Goal: Task Accomplishment & Management: Use online tool/utility

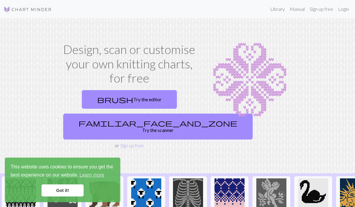
click at [57, 192] on link "Got it!" at bounding box center [63, 190] width 42 height 12
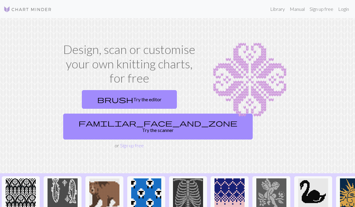
click at [136, 142] on link "Sign up free" at bounding box center [132, 145] width 24 height 6
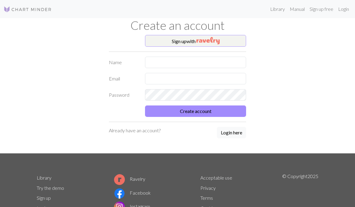
click at [199, 41] on img "button" at bounding box center [207, 40] width 23 height 7
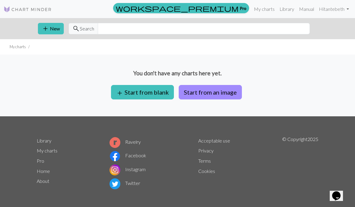
click at [147, 94] on button "add Start from blank" at bounding box center [142, 92] width 63 height 14
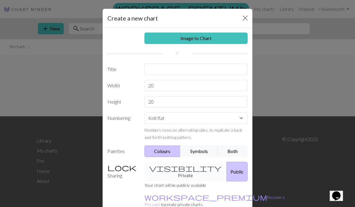
click at [233, 151] on button "Both" at bounding box center [233, 150] width 30 height 11
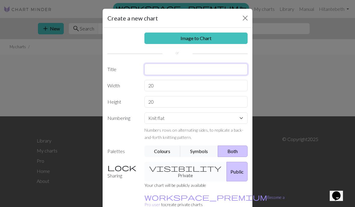
click at [154, 69] on input "text" at bounding box center [195, 68] width 103 height 11
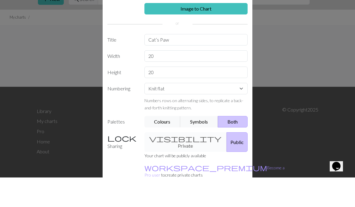
scroll to position [2, 0]
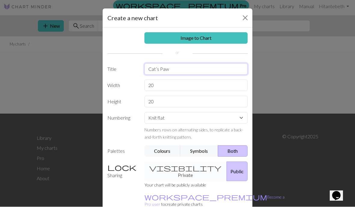
type input "Cat’s Paw"
click at [168, 84] on input "20" at bounding box center [195, 85] width 103 height 11
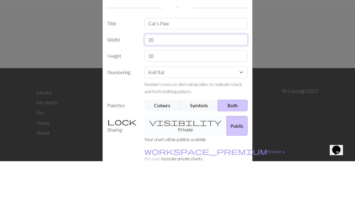
type input "2"
type input "30"
click at [168, 96] on input "20" at bounding box center [195, 101] width 103 height 11
type input "2"
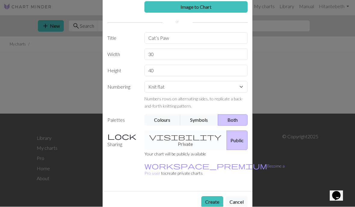
scroll to position [31, 0]
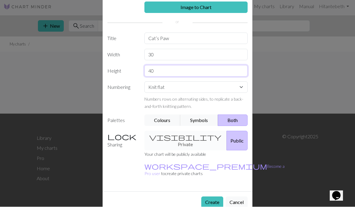
type input "40"
click at [211, 196] on button "Create" at bounding box center [212, 201] width 22 height 11
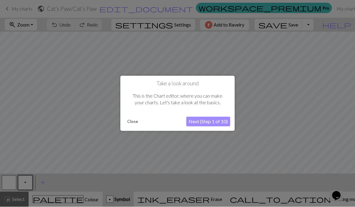
click at [208, 121] on button "Next (Step 1 of 10)" at bounding box center [208, 122] width 44 height 10
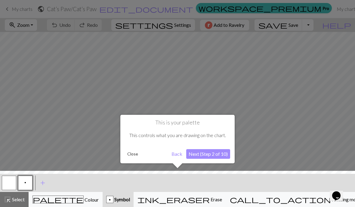
click at [216, 155] on button "Next (Step 2 of 10)" at bounding box center [208, 154] width 44 height 10
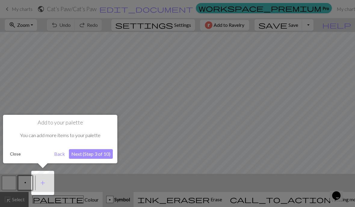
click at [94, 154] on button "Next (Step 3 of 10)" at bounding box center [91, 154] width 44 height 10
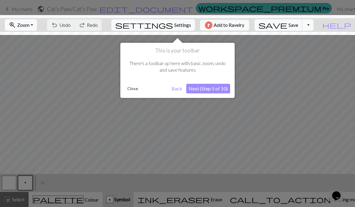
click at [209, 86] on button "Next (Step 5 of 10)" at bounding box center [208, 89] width 44 height 10
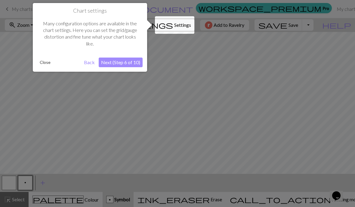
click at [117, 62] on button "Next (Step 6 of 10)" at bounding box center [121, 62] width 44 height 10
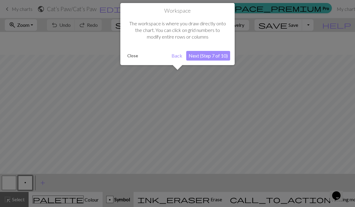
scroll to position [23, 0]
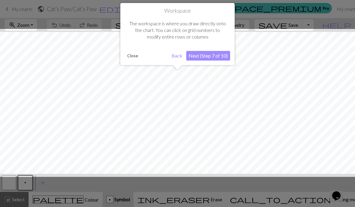
click at [202, 55] on button "Next (Step 7 of 10)" at bounding box center [208, 56] width 44 height 10
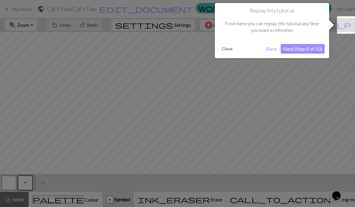
click at [304, 49] on button "Next (Step 8 of 10)" at bounding box center [303, 49] width 44 height 10
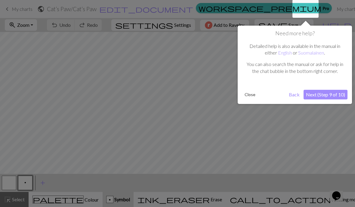
click at [323, 97] on button "Next (Step 9 of 10)" at bounding box center [326, 95] width 44 height 10
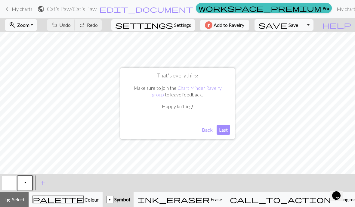
click at [224, 130] on button "Last" at bounding box center [224, 130] width 14 height 10
click at [43, 183] on span "add" at bounding box center [42, 182] width 7 height 8
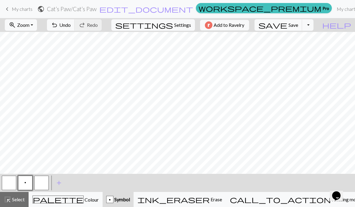
click at [11, 199] on span "highlight_alt" at bounding box center [7, 199] width 7 height 8
click at [14, 202] on span "Select" at bounding box center [18, 199] width 14 height 6
click at [39, 183] on button "button" at bounding box center [41, 182] width 14 height 14
click at [53, 184] on button "add Add a symbol" at bounding box center [58, 182] width 15 height 15
click at [42, 184] on button "button" at bounding box center [41, 182] width 14 height 14
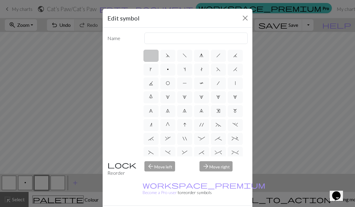
click at [169, 81] on span "O" at bounding box center [168, 83] width 4 height 5
click at [169, 81] on input "O" at bounding box center [168, 81] width 4 height 4
radio input "true"
type input "yo"
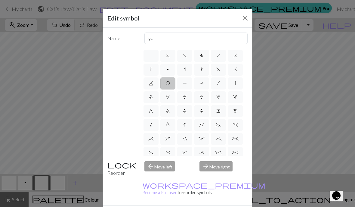
click at [169, 79] on label "O" at bounding box center [167, 83] width 15 height 12
click at [169, 79] on input "O" at bounding box center [168, 81] width 4 height 4
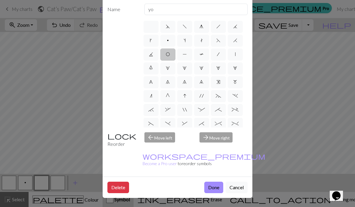
scroll to position [43, 0]
click at [211, 188] on button "Done" at bounding box center [213, 186] width 19 height 11
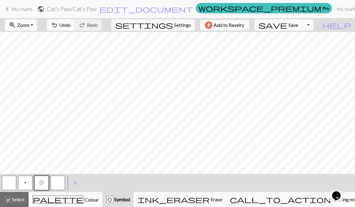
click at [23, 187] on button "p" at bounding box center [25, 182] width 14 height 14
click at [13, 201] on span "Select" at bounding box center [18, 199] width 14 height 6
click at [15, 197] on span "Select" at bounding box center [18, 199] width 14 height 6
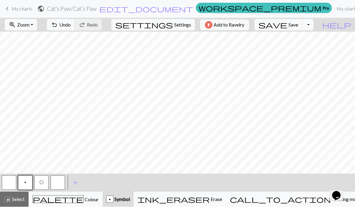
click at [222, 200] on span "Erase" at bounding box center [216, 199] width 12 height 6
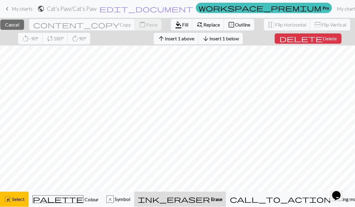
click at [113, 198] on div "x" at bounding box center [110, 199] width 7 height 7
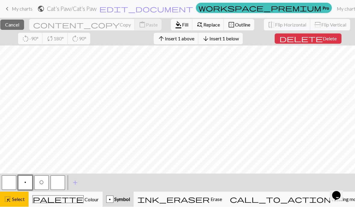
click at [14, 203] on button "highlight_alt Select Select" at bounding box center [14, 199] width 29 height 15
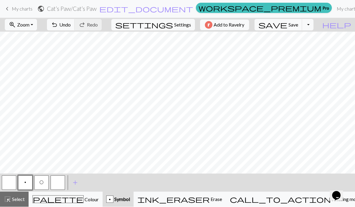
click at [75, 21] on button "undo Undo Undo" at bounding box center [61, 24] width 28 height 11
click at [71, 23] on span "Undo" at bounding box center [64, 25] width 11 height 6
click at [75, 28] on button "undo Undo Undo" at bounding box center [61, 24] width 28 height 11
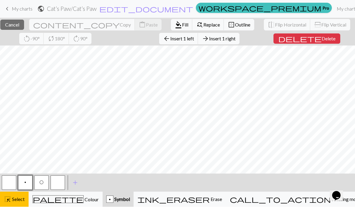
click at [13, 199] on span "Select" at bounding box center [18, 199] width 14 height 6
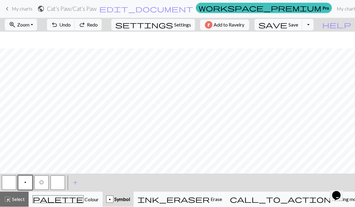
scroll to position [90, 0]
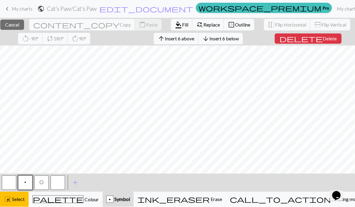
click at [13, 201] on span "Select" at bounding box center [18, 199] width 14 height 6
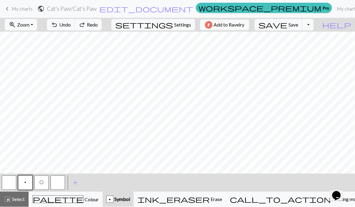
click at [71, 24] on span "Undo" at bounding box center [64, 25] width 11 height 6
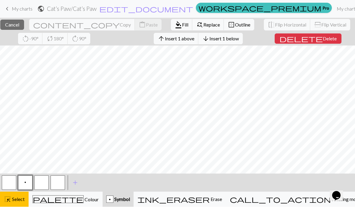
scroll to position [75, 0]
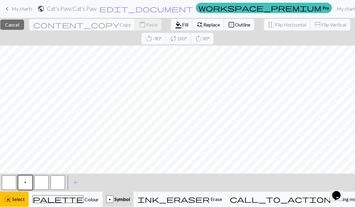
click at [22, 197] on span "Select" at bounding box center [18, 199] width 14 height 6
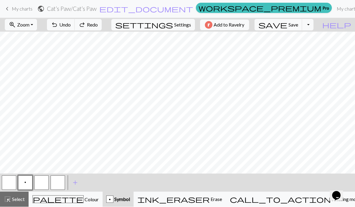
scroll to position [103, 0]
click at [41, 185] on button "button" at bounding box center [41, 182] width 14 height 14
click at [41, 183] on button "button" at bounding box center [41, 182] width 14 height 14
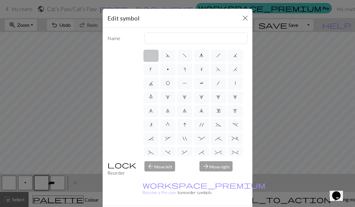
click at [170, 79] on label "O" at bounding box center [167, 83] width 15 height 12
click at [170, 79] on input "O" at bounding box center [168, 81] width 4 height 4
radio input "true"
type input "yo"
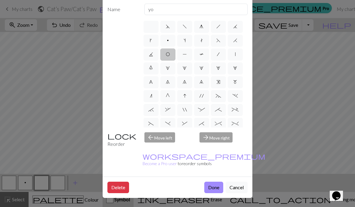
scroll to position [43, 0]
click at [213, 188] on button "Done" at bounding box center [213, 186] width 19 height 11
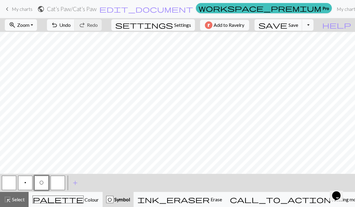
click at [23, 185] on button "p" at bounding box center [25, 182] width 14 height 14
click at [41, 188] on button "O" at bounding box center [41, 182] width 14 height 14
click at [26, 184] on button "p" at bounding box center [25, 182] width 14 height 14
click at [56, 182] on button "button" at bounding box center [58, 182] width 14 height 14
click at [56, 184] on button "button" at bounding box center [58, 182] width 14 height 14
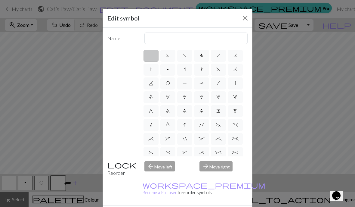
click at [236, 109] on span "m" at bounding box center [235, 110] width 4 height 5
click at [236, 109] on input "m" at bounding box center [235, 109] width 4 height 4
radio input "true"
type input "m1"
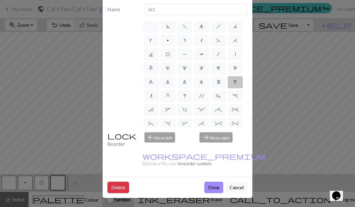
scroll to position [36, 0]
click at [211, 193] on button "Done" at bounding box center [213, 186] width 19 height 11
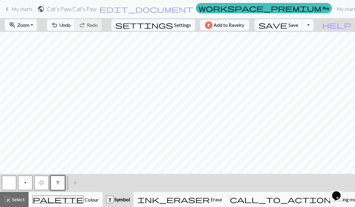
click at [40, 183] on span "O" at bounding box center [41, 182] width 4 height 5
click at [23, 184] on button "p" at bounding box center [25, 182] width 14 height 14
click at [58, 184] on span "m" at bounding box center [58, 182] width 4 height 5
click at [39, 184] on button "O" at bounding box center [41, 182] width 14 height 14
click at [24, 186] on button "p" at bounding box center [25, 182] width 14 height 14
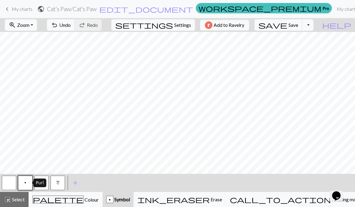
click at [57, 186] on button "m" at bounding box center [58, 182] width 14 height 14
click at [39, 187] on button "O" at bounding box center [41, 182] width 14 height 14
click at [25, 184] on span "p" at bounding box center [25, 182] width 2 height 5
click at [55, 187] on button "m" at bounding box center [58, 182] width 14 height 14
click at [38, 184] on button "O" at bounding box center [41, 182] width 14 height 14
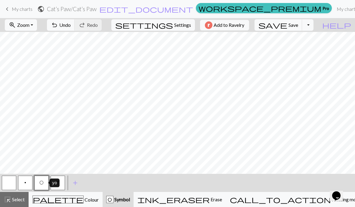
click at [22, 186] on button "p" at bounding box center [25, 182] width 14 height 14
click at [54, 183] on button "m" at bounding box center [58, 182] width 14 height 14
click at [37, 183] on button "O" at bounding box center [41, 182] width 14 height 14
click at [23, 185] on button "p" at bounding box center [25, 182] width 14 height 14
click at [55, 184] on button "m" at bounding box center [58, 182] width 14 height 14
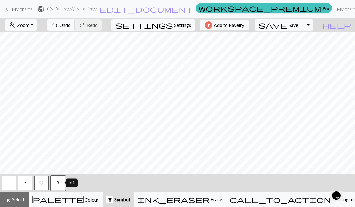
click at [38, 184] on button "O" at bounding box center [41, 182] width 14 height 14
click at [27, 186] on button "p" at bounding box center [25, 182] width 14 height 14
click at [56, 187] on button "m" at bounding box center [58, 182] width 14 height 14
click at [39, 186] on button "O" at bounding box center [41, 182] width 14 height 14
click at [23, 184] on button "p" at bounding box center [25, 182] width 14 height 14
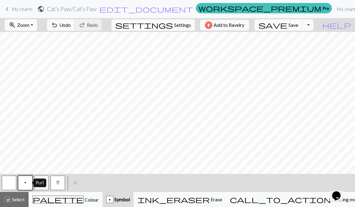
click at [57, 184] on span "m" at bounding box center [58, 182] width 4 height 5
click at [38, 183] on button "O" at bounding box center [41, 182] width 14 height 14
click at [24, 184] on button "p" at bounding box center [25, 182] width 14 height 14
click at [58, 26] on span "undo" at bounding box center [54, 25] width 7 height 8
click at [58, 182] on span "m" at bounding box center [58, 182] width 4 height 5
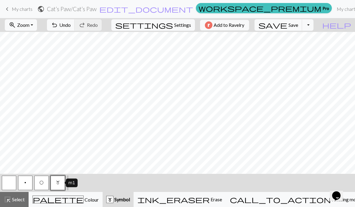
click at [37, 183] on button "O" at bounding box center [41, 182] width 14 height 14
click at [26, 184] on span "p" at bounding box center [25, 182] width 2 height 5
click at [57, 183] on span "m" at bounding box center [58, 182] width 4 height 5
click at [43, 184] on span "O" at bounding box center [41, 182] width 4 height 5
click at [23, 187] on button "p" at bounding box center [25, 182] width 14 height 14
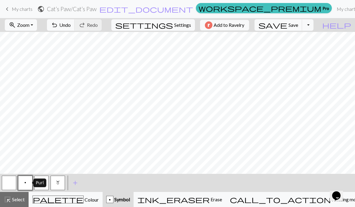
click at [61, 185] on button "m" at bounding box center [58, 182] width 14 height 14
click at [39, 188] on button "O" at bounding box center [41, 182] width 14 height 14
click at [23, 183] on button "p" at bounding box center [25, 182] width 14 height 14
click at [72, 184] on span "add" at bounding box center [75, 182] width 7 height 8
click at [71, 181] on button "button" at bounding box center [74, 182] width 14 height 14
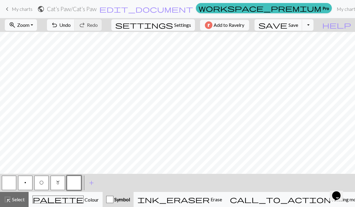
click at [72, 181] on button "button" at bounding box center [74, 182] width 14 height 14
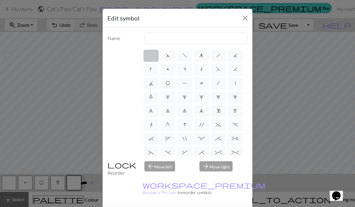
click at [235, 69] on span "H" at bounding box center [235, 69] width 4 height 5
click at [235, 69] on input "H" at bounding box center [235, 68] width 4 height 4
radio input "true"
type input "k2tog"
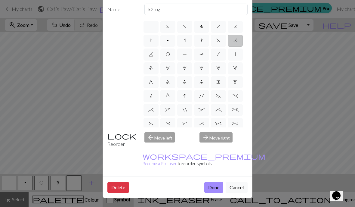
scroll to position [43, 0]
click at [212, 189] on button "Done" at bounding box center [213, 186] width 19 height 11
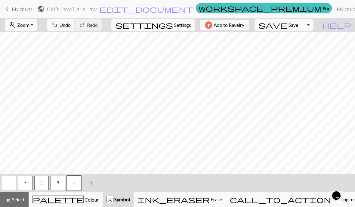
click at [91, 184] on span "add" at bounding box center [91, 182] width 7 height 8
click at [83, 184] on button "button" at bounding box center [90, 182] width 14 height 14
click at [86, 185] on button "button" at bounding box center [90, 182] width 14 height 14
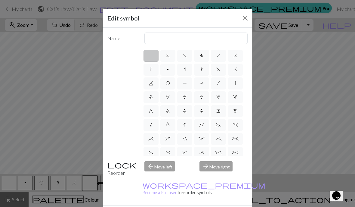
click at [216, 70] on span "F" at bounding box center [218, 69] width 4 height 5
click at [216, 69] on input "F" at bounding box center [218, 68] width 4 height 4
radio input "true"
type input "ssk"
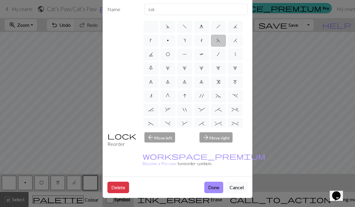
click at [232, 189] on button "Cancel" at bounding box center [237, 186] width 22 height 11
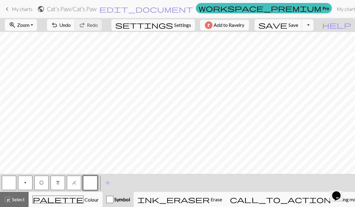
click at [72, 184] on button "H" at bounding box center [74, 182] width 14 height 14
click at [73, 182] on span "H" at bounding box center [74, 182] width 4 height 5
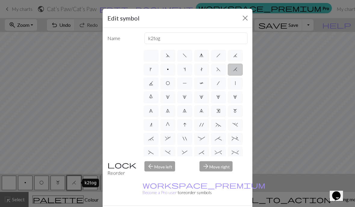
click at [213, 70] on label "F" at bounding box center [218, 69] width 15 height 12
click at [216, 69] on input "F" at bounding box center [218, 68] width 4 height 4
radio input "true"
type input "ssk"
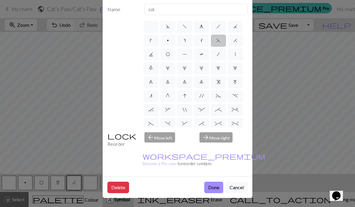
scroll to position [39, 0]
click at [210, 190] on button "Done" at bounding box center [213, 186] width 19 height 11
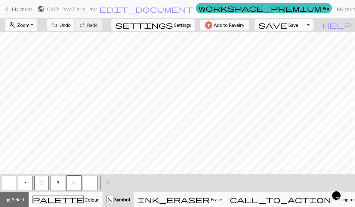
click at [87, 184] on button "button" at bounding box center [90, 182] width 14 height 14
click at [88, 183] on button "button" at bounding box center [90, 182] width 14 height 14
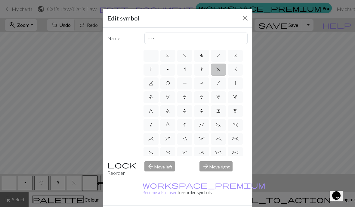
click at [230, 69] on label "H" at bounding box center [235, 69] width 15 height 12
click at [233, 69] on input "H" at bounding box center [235, 68] width 4 height 4
radio input "true"
type input "k2tog"
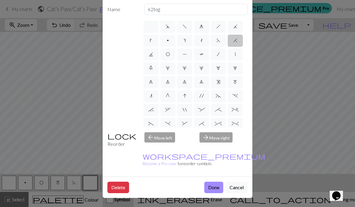
scroll to position [43, 0]
click at [212, 186] on button "Done" at bounding box center [213, 186] width 19 height 11
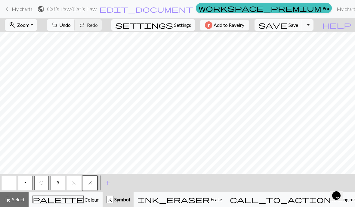
click at [69, 188] on button "F" at bounding box center [74, 182] width 14 height 14
click at [94, 192] on button "palette Colour Colour" at bounding box center [66, 199] width 74 height 15
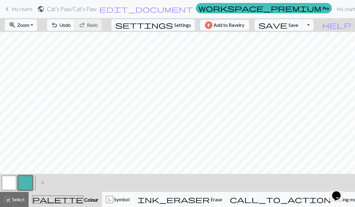
click at [123, 196] on div "F Symbol" at bounding box center [118, 199] width 24 height 7
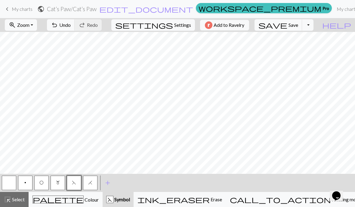
click at [86, 185] on button "H" at bounding box center [90, 182] width 14 height 14
click at [23, 187] on button "p" at bounding box center [25, 182] width 14 height 14
click at [58, 25] on span "undo" at bounding box center [54, 25] width 7 height 8
click at [54, 189] on button "m" at bounding box center [58, 182] width 14 height 14
click at [39, 190] on button "O" at bounding box center [41, 182] width 14 height 14
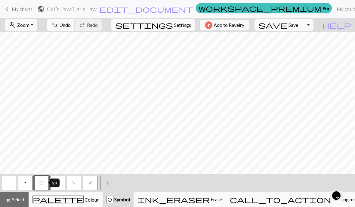
click at [22, 189] on button "p" at bounding box center [25, 182] width 14 height 14
click at [73, 184] on span "F" at bounding box center [74, 182] width 4 height 5
click at [38, 189] on button "O" at bounding box center [41, 182] width 14 height 14
click at [26, 184] on button "p" at bounding box center [25, 182] width 14 height 14
click at [45, 190] on button "O" at bounding box center [41, 182] width 14 height 14
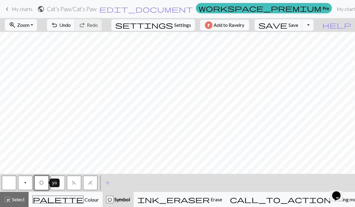
click at [84, 183] on button "H" at bounding box center [90, 182] width 14 height 14
click at [23, 187] on button "p" at bounding box center [25, 182] width 14 height 14
click at [44, 189] on button "O" at bounding box center [41, 182] width 14 height 14
click at [61, 178] on button "m" at bounding box center [58, 182] width 14 height 14
click at [38, 184] on button "O" at bounding box center [41, 182] width 14 height 14
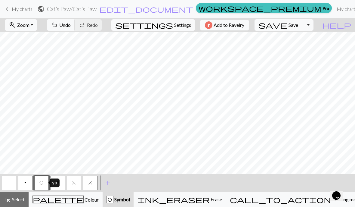
click at [23, 185] on button "p" at bounding box center [25, 182] width 14 height 14
click at [57, 188] on button "m" at bounding box center [58, 182] width 14 height 14
click at [41, 181] on span "O" at bounding box center [41, 182] width 4 height 5
click at [23, 184] on button "p" at bounding box center [25, 182] width 14 height 14
click at [105, 184] on span "add" at bounding box center [107, 182] width 7 height 8
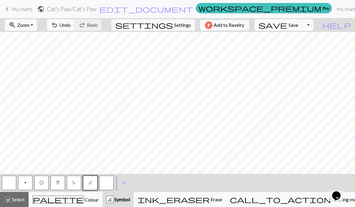
click at [106, 184] on button "button" at bounding box center [106, 182] width 14 height 14
click at [104, 184] on button "button" at bounding box center [106, 182] width 14 height 14
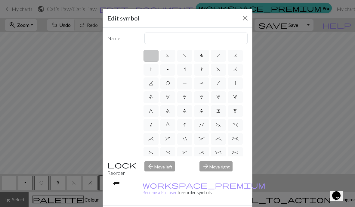
click at [199, 56] on label "g" at bounding box center [201, 56] width 15 height 12
click at [199, 56] on input "g" at bounding box center [201, 54] width 4 height 4
radio input "true"
type input "sk2p"
click at [229, 61] on label "j" at bounding box center [235, 56] width 15 height 12
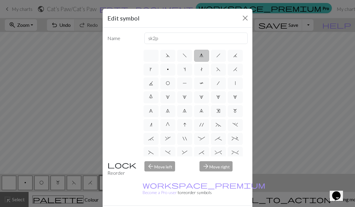
click at [233, 56] on input "j" at bounding box center [235, 54] width 4 height 4
radio input "true"
type input "k3tog"
click at [163, 57] on label "d" at bounding box center [167, 56] width 15 height 12
click at [166, 56] on input "d" at bounding box center [168, 54] width 4 height 4
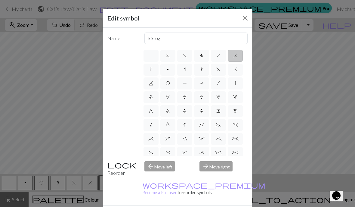
radio input "true"
type input "sk2p"
click at [196, 60] on label "g" at bounding box center [201, 56] width 15 height 12
click at [199, 56] on input "g" at bounding box center [201, 54] width 4 height 4
radio input "true"
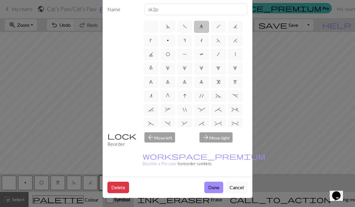
click at [212, 188] on button "Done" at bounding box center [213, 186] width 19 height 11
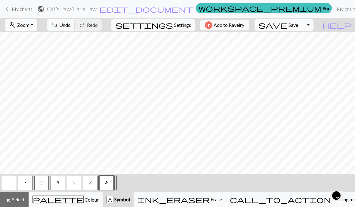
click at [58, 27] on span "undo" at bounding box center [54, 25] width 7 height 8
click at [41, 186] on button "O" at bounding box center [41, 182] width 14 height 14
click at [22, 185] on button "p" at bounding box center [25, 182] width 14 height 14
click at [56, 188] on button "m" at bounding box center [58, 182] width 14 height 14
click at [36, 182] on button "O" at bounding box center [41, 182] width 14 height 14
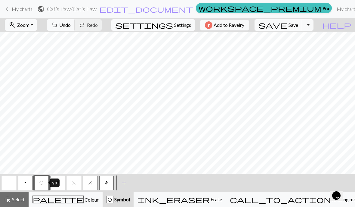
click at [22, 185] on button "p" at bounding box center [25, 182] width 14 height 14
click at [60, 185] on span "m" at bounding box center [58, 182] width 4 height 5
click at [56, 183] on span "m" at bounding box center [58, 182] width 4 height 5
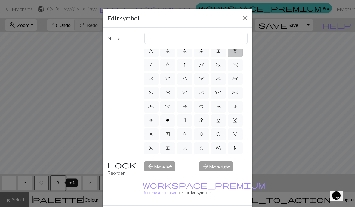
scroll to position [60, 0]
click at [161, 39] on input "m1" at bounding box center [195, 37] width 103 height 11
click at [198, 149] on label "L" at bounding box center [201, 148] width 15 height 12
click at [199, 204] on input "L" at bounding box center [201, 206] width 4 height 4
radio input "true"
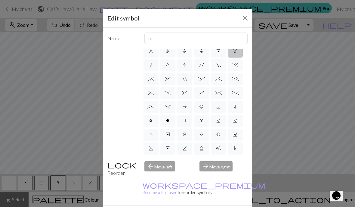
type input "Twisted reverse stitch"
click at [148, 122] on label "l" at bounding box center [151, 121] width 15 height 12
click at [149, 176] on input "l" at bounding box center [151, 178] width 4 height 4
radio input "true"
type input "Twisted stitch"
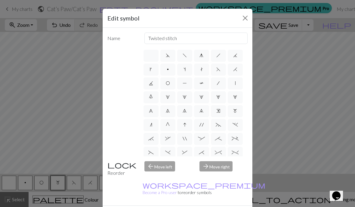
scroll to position [0, 0]
click at [233, 112] on label "m" at bounding box center [235, 111] width 15 height 12
click at [233, 111] on input "m" at bounding box center [235, 109] width 4 height 4
radio input "true"
type input "m1"
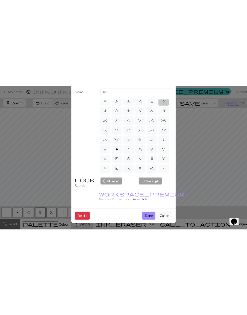
scroll to position [43, 0]
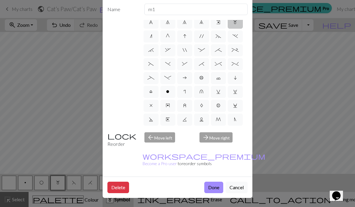
click at [212, 189] on button "Done" at bounding box center [213, 186] width 19 height 11
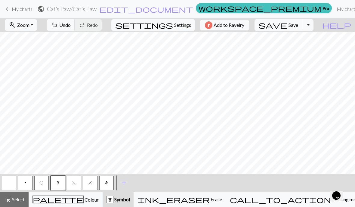
click at [37, 182] on button "O" at bounding box center [41, 182] width 14 height 14
click at [22, 190] on button "p" at bounding box center [25, 182] width 14 height 14
click at [54, 184] on button "m" at bounding box center [58, 182] width 14 height 14
click at [38, 186] on button "O" at bounding box center [41, 182] width 14 height 14
click at [25, 183] on span "p" at bounding box center [25, 182] width 2 height 5
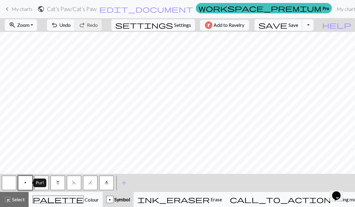
click at [57, 188] on button "m" at bounding box center [58, 182] width 14 height 14
click at [41, 185] on button "O" at bounding box center [41, 182] width 14 height 14
click at [75, 29] on button "undo Undo Undo" at bounding box center [61, 24] width 28 height 11
click at [23, 185] on button "p" at bounding box center [25, 182] width 14 height 14
click at [46, 190] on button "O" at bounding box center [41, 182] width 14 height 14
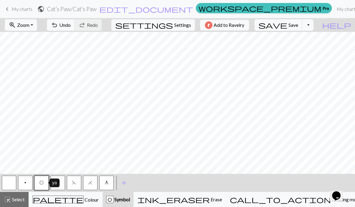
click at [23, 182] on button "p" at bounding box center [25, 182] width 14 height 14
click at [56, 183] on span "m" at bounding box center [58, 182] width 4 height 5
click at [26, 185] on span "p" at bounding box center [25, 182] width 2 height 5
click at [59, 183] on span "m" at bounding box center [58, 182] width 4 height 5
click at [29, 25] on span "Zoom" at bounding box center [23, 25] width 12 height 6
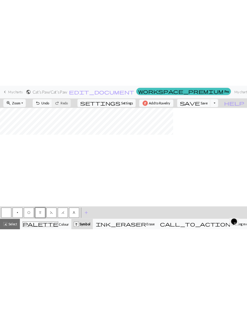
scroll to position [0, 0]
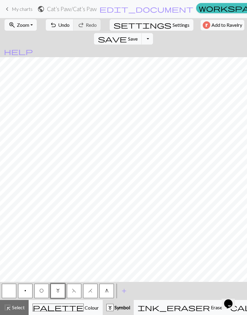
click at [39, 206] on button "O" at bounding box center [41, 291] width 14 height 14
click at [25, 206] on span "p" at bounding box center [25, 290] width 2 height 5
click at [56, 206] on span "m" at bounding box center [58, 290] width 4 height 5
click at [39, 206] on button "O" at bounding box center [41, 291] width 14 height 14
click at [21, 206] on button "p" at bounding box center [25, 291] width 14 height 14
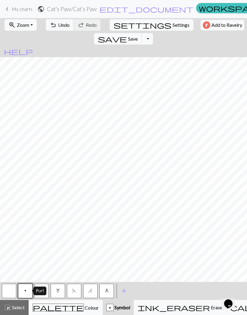
click at [54, 206] on button "m" at bounding box center [58, 291] width 14 height 14
click at [37, 206] on button "O" at bounding box center [41, 291] width 14 height 14
click at [24, 206] on span "p" at bounding box center [25, 290] width 2 height 5
click at [56, 206] on button "m" at bounding box center [58, 291] width 14 height 14
click at [39, 206] on button "O" at bounding box center [41, 291] width 14 height 14
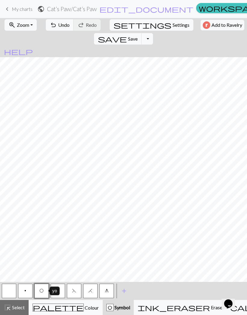
click at [22, 206] on button "p" at bounding box center [25, 291] width 14 height 14
click at [71, 206] on button "F" at bounding box center [74, 291] width 14 height 14
click at [39, 206] on button "O" at bounding box center [41, 291] width 14 height 14
click at [26, 206] on button "p" at bounding box center [25, 291] width 14 height 14
click at [45, 206] on button "O" at bounding box center [41, 291] width 14 height 14
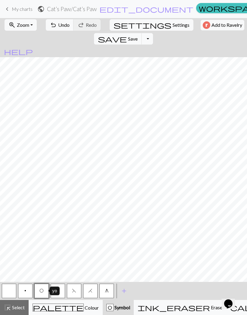
click at [91, 206] on button "H" at bounding box center [90, 291] width 14 height 14
click at [24, 206] on button "p" at bounding box center [25, 291] width 14 height 14
click at [54, 206] on button "m" at bounding box center [58, 291] width 14 height 14
click at [25, 206] on button "p" at bounding box center [25, 291] width 14 height 14
click at [90, 206] on span "H" at bounding box center [90, 290] width 4 height 5
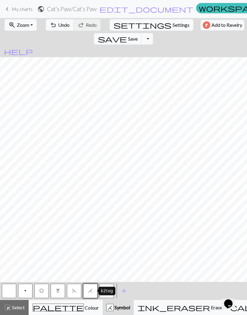
click at [40, 206] on span "O" at bounding box center [41, 290] width 4 height 5
click at [25, 206] on span "p" at bounding box center [25, 290] width 2 height 5
click at [74, 206] on button "F" at bounding box center [74, 291] width 14 height 14
click at [38, 206] on button "O" at bounding box center [41, 291] width 14 height 14
click at [76, 206] on button "F" at bounding box center [74, 291] width 14 height 14
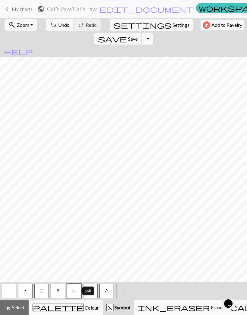
click at [23, 206] on button "p" at bounding box center [25, 291] width 14 height 14
click at [42, 206] on button "O" at bounding box center [41, 291] width 14 height 14
click at [23, 206] on button "p" at bounding box center [25, 291] width 14 height 14
click at [87, 206] on button "H" at bounding box center [90, 291] width 14 height 14
click at [24, 206] on button "p" at bounding box center [25, 291] width 14 height 14
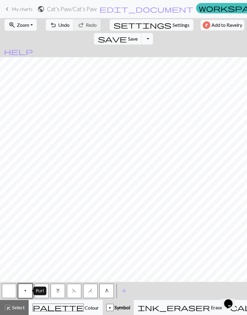
click at [57, 206] on button "m" at bounding box center [58, 291] width 14 height 14
click at [42, 206] on span "O" at bounding box center [41, 290] width 4 height 5
click at [23, 206] on button "p" at bounding box center [25, 291] width 14 height 14
click at [41, 206] on button "O" at bounding box center [41, 291] width 14 height 14
click at [70, 206] on button "F" at bounding box center [74, 291] width 14 height 14
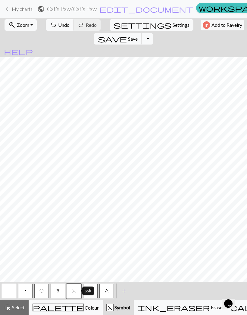
click at [25, 206] on span "p" at bounding box center [25, 290] width 2 height 5
click at [44, 206] on button "O" at bounding box center [41, 291] width 14 height 14
click at [88, 206] on button "H" at bounding box center [90, 291] width 14 height 14
click at [39, 206] on button "O" at bounding box center [41, 291] width 14 height 14
click at [88, 206] on button "H" at bounding box center [90, 291] width 14 height 14
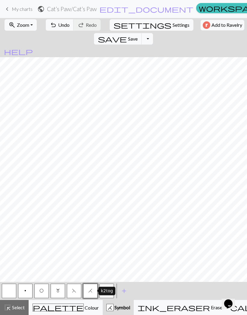
click at [40, 206] on span "O" at bounding box center [41, 290] width 4 height 5
click at [74, 206] on span "F" at bounding box center [74, 290] width 4 height 5
click at [94, 206] on button "H" at bounding box center [90, 291] width 14 height 14
click at [24, 206] on span "p" at bounding box center [25, 290] width 2 height 5
click at [56, 206] on span "m" at bounding box center [58, 290] width 4 height 5
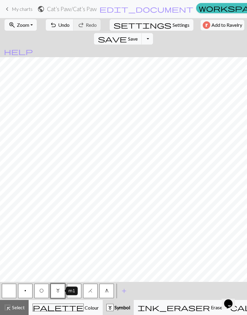
click at [42, 206] on span "O" at bounding box center [41, 290] width 4 height 5
click at [23, 206] on button "p" at bounding box center [25, 291] width 14 height 14
click at [56, 206] on span "m" at bounding box center [58, 290] width 4 height 5
click at [39, 206] on button "O" at bounding box center [41, 291] width 14 height 14
click at [22, 206] on button "p" at bounding box center [25, 291] width 14 height 14
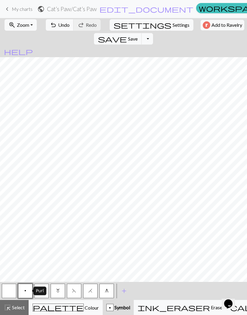
click at [46, 206] on button "O" at bounding box center [41, 291] width 14 height 14
click at [22, 206] on button "p" at bounding box center [25, 291] width 14 height 14
click at [47, 206] on button "O" at bounding box center [41, 291] width 14 height 14
click at [105, 206] on button "g" at bounding box center [106, 291] width 14 height 14
click at [26, 206] on span "p" at bounding box center [25, 290] width 2 height 5
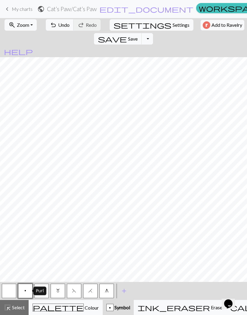
click at [106, 206] on span "g" at bounding box center [107, 290] width 4 height 5
click at [41, 206] on span "O" at bounding box center [41, 290] width 4 height 5
click at [22, 206] on button "p" at bounding box center [25, 291] width 14 height 14
click at [57, 206] on span "m" at bounding box center [58, 290] width 4 height 5
click at [39, 206] on button "O" at bounding box center [41, 291] width 14 height 14
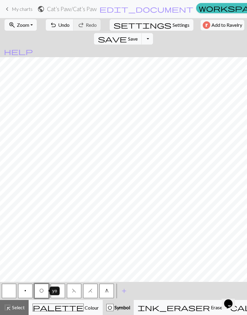
click at [75, 206] on button "F" at bounding box center [74, 291] width 14 height 14
click at [91, 206] on button "H" at bounding box center [90, 291] width 14 height 14
click at [38, 206] on button "O" at bounding box center [41, 291] width 14 height 14
click at [50, 25] on span "undo" at bounding box center [53, 25] width 7 height 8
click at [69, 206] on button "F" at bounding box center [74, 291] width 14 height 14
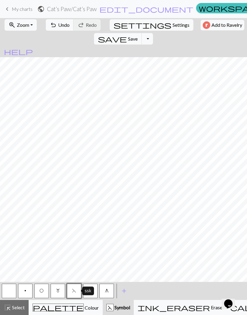
click at [91, 206] on button "H" at bounding box center [90, 291] width 14 height 14
click at [50, 206] on span "palette" at bounding box center [58, 307] width 51 height 8
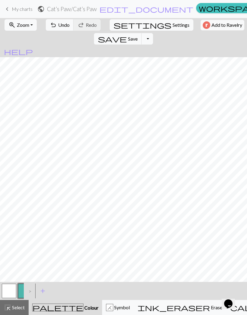
click at [32, 206] on div ">" at bounding box center [29, 291] width 10 height 16
click at [31, 206] on div ">" at bounding box center [29, 291] width 10 height 16
click at [28, 206] on div ">" at bounding box center [29, 291] width 10 height 16
click at [42, 206] on span "add" at bounding box center [42, 291] width 7 height 8
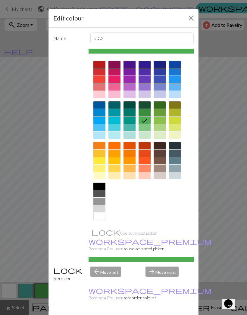
click at [174, 85] on div at bounding box center [174, 86] width 12 height 7
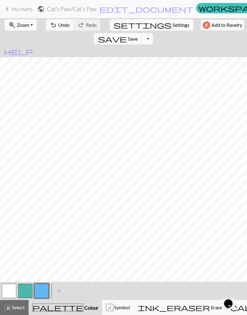
click at [57, 206] on span "add" at bounding box center [58, 291] width 7 height 8
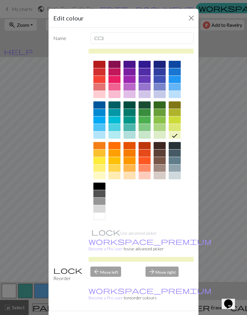
click at [114, 87] on div at bounding box center [114, 86] width 12 height 7
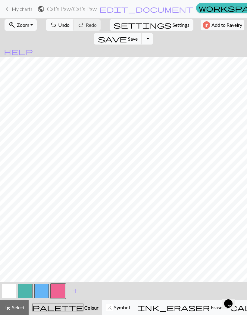
click at [50, 26] on span "undo" at bounding box center [53, 25] width 7 height 8
click at [73, 206] on span "add" at bounding box center [75, 291] width 7 height 8
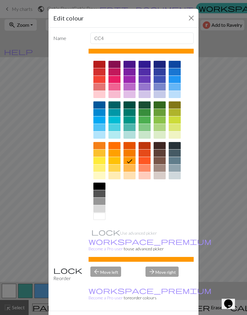
click at [128, 166] on div at bounding box center [129, 168] width 12 height 7
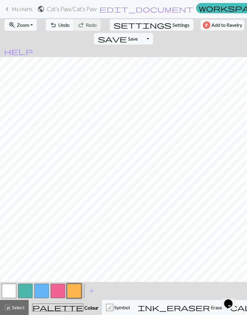
click at [89, 206] on span "add" at bounding box center [91, 291] width 7 height 8
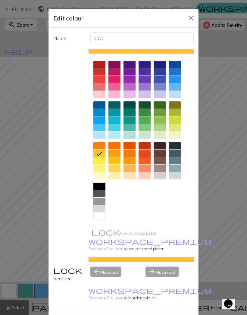
click at [159, 133] on div at bounding box center [159, 134] width 12 height 7
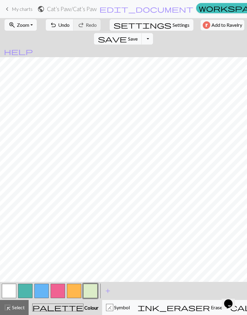
click at [50, 25] on span "undo" at bounding box center [53, 25] width 7 height 8
click at [51, 26] on span "undo" at bounding box center [53, 25] width 7 height 8
click at [107, 206] on span "add" at bounding box center [107, 291] width 7 height 8
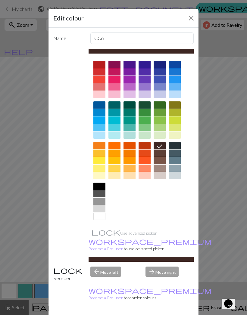
click at [113, 178] on div at bounding box center [114, 175] width 12 height 7
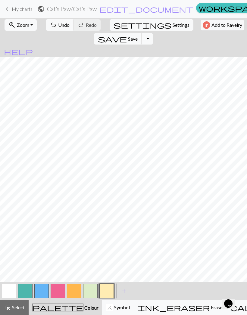
click at [52, 29] on button "undo Undo Undo" at bounding box center [60, 24] width 28 height 11
click at [9, 206] on button "button" at bounding box center [9, 291] width 14 height 14
click at [90, 206] on button "button" at bounding box center [90, 291] width 14 height 14
click at [54, 26] on button "undo Undo Undo" at bounding box center [60, 24] width 28 height 11
click at [9, 206] on button "button" at bounding box center [9, 291] width 14 height 14
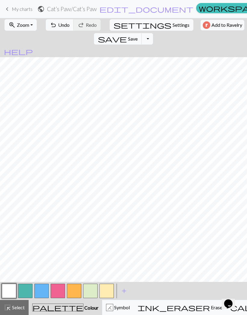
click at [36, 206] on button "button" at bounding box center [41, 291] width 14 height 14
click at [89, 206] on button "button" at bounding box center [90, 291] width 14 height 14
click at [107, 206] on button "button" at bounding box center [106, 291] width 14 height 14
click at [50, 25] on span "undo" at bounding box center [53, 25] width 7 height 8
click at [51, 25] on span "undo" at bounding box center [53, 25] width 7 height 8
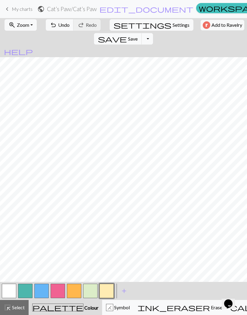
click at [153, 33] on button "Toggle Dropdown" at bounding box center [146, 38] width 11 height 11
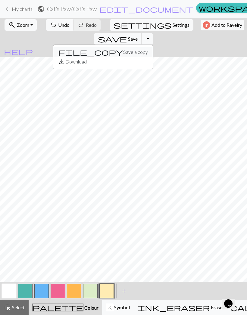
click at [153, 47] on button "file_copy Save a copy" at bounding box center [102, 52] width 99 height 10
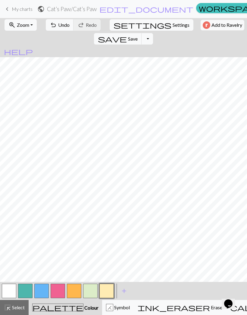
click at [127, 35] on span "save" at bounding box center [112, 39] width 29 height 8
